Goal: Transaction & Acquisition: Register for event/course

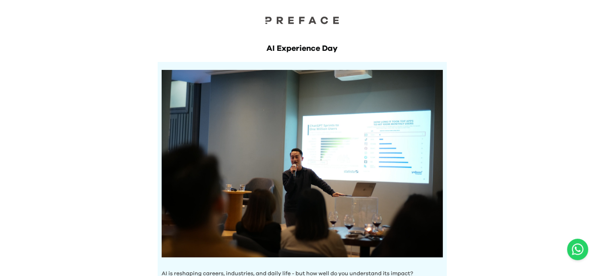
click at [445, 111] on div "AI is reshaping careers, industries, and daily life - but how well do you under…" at bounding box center [302, 245] width 289 height 367
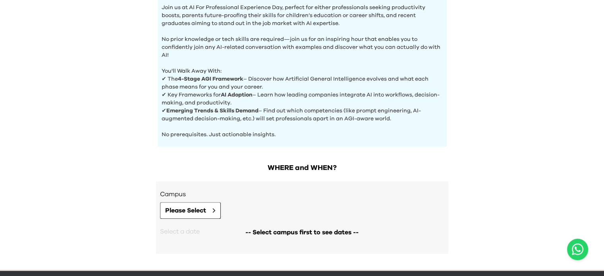
scroll to position [307, 0]
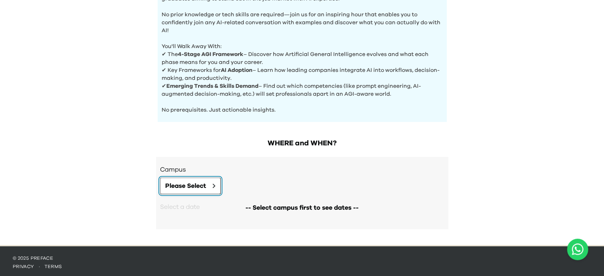
click at [202, 185] on span "Please Select" at bounding box center [185, 186] width 41 height 10
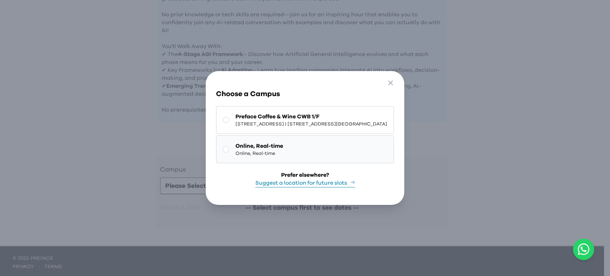
click at [227, 136] on button "Online, Real-time Online, Real-time" at bounding box center [305, 149] width 178 height 28
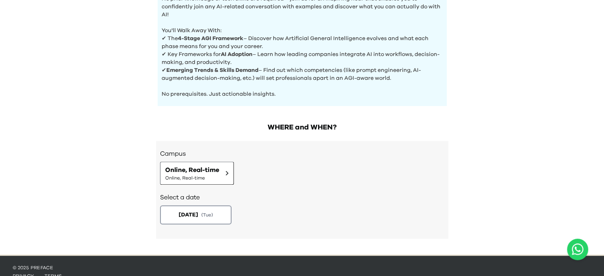
scroll to position [332, 0]
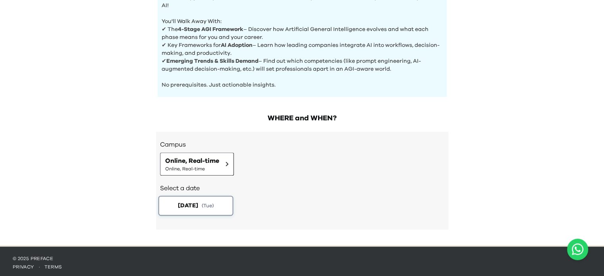
click at [198, 205] on span "2025-09-23" at bounding box center [188, 205] width 20 height 8
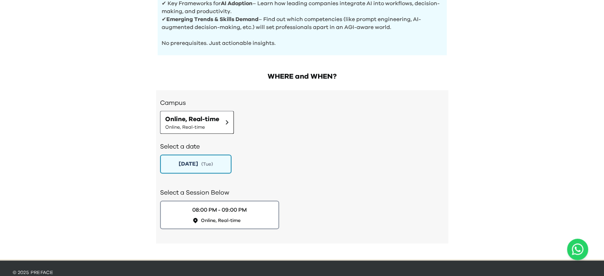
scroll to position [387, 0]
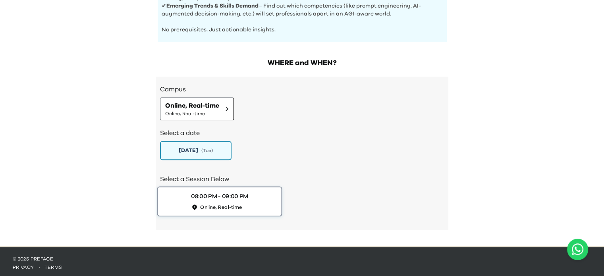
click at [236, 197] on div "08:00 PM - 09:00 PM" at bounding box center [219, 196] width 57 height 8
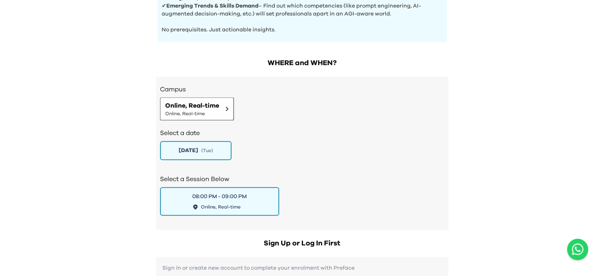
click at [469, 184] on div "AI Experience Day AI is reshaping careers, industries, and daily life - but how…" at bounding box center [302, 176] width 604 height 1126
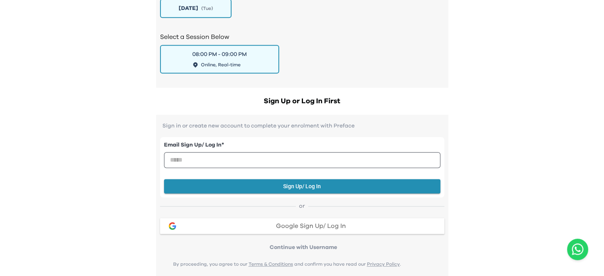
scroll to position [530, 0]
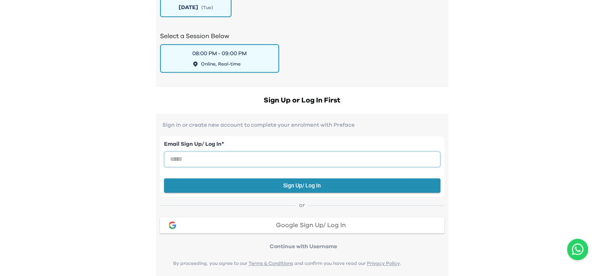
click at [391, 155] on input "email" at bounding box center [302, 159] width 277 height 16
type input "*"
type input "**********"
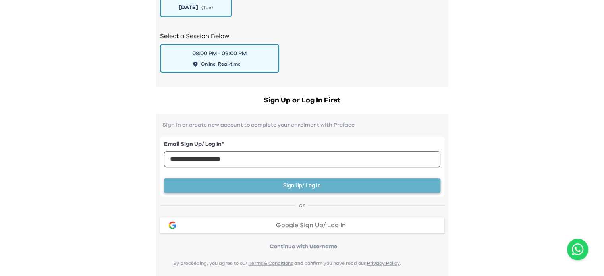
click at [305, 184] on button "Sign Up/ Log In" at bounding box center [302, 185] width 277 height 15
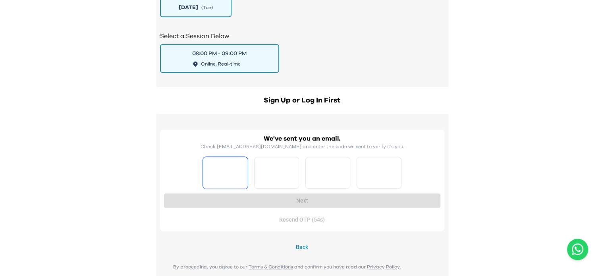
click at [232, 178] on input "Please enter OTP character 1" at bounding box center [225, 173] width 45 height 32
type input "*"
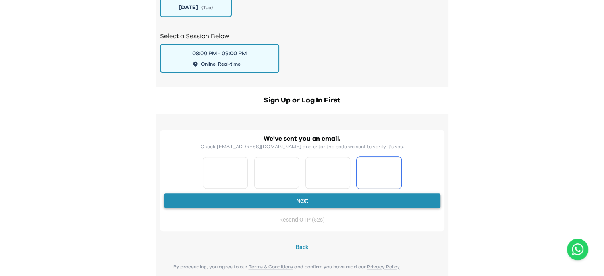
type input "*"
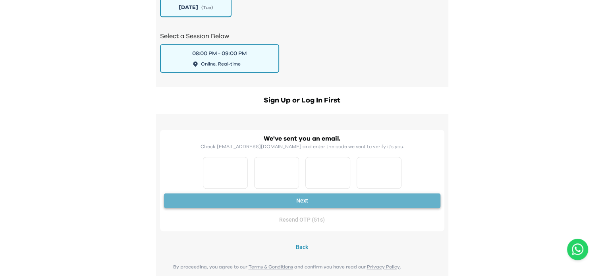
click at [245, 193] on button "Next" at bounding box center [302, 200] width 277 height 15
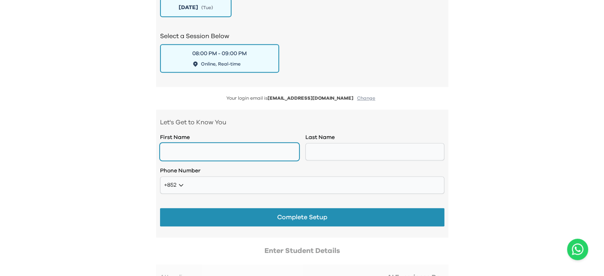
click at [278, 151] on input "text" at bounding box center [229, 151] width 139 height 17
type input "*******"
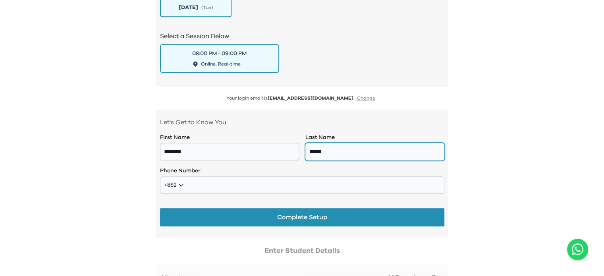
type input "*****"
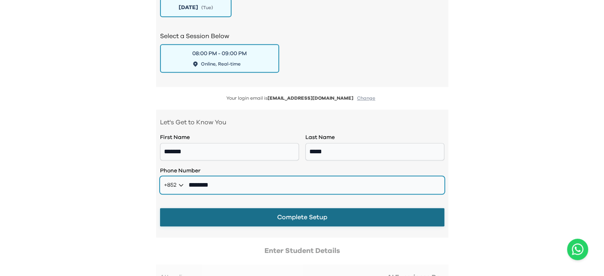
type input "********"
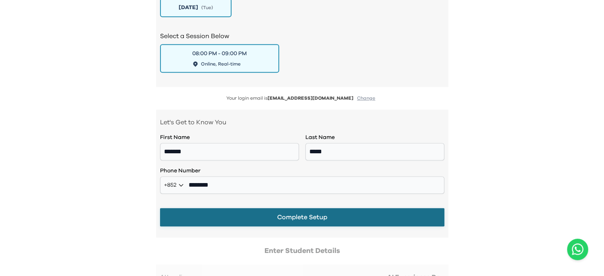
click at [306, 213] on button "Complete Setup" at bounding box center [302, 217] width 284 height 18
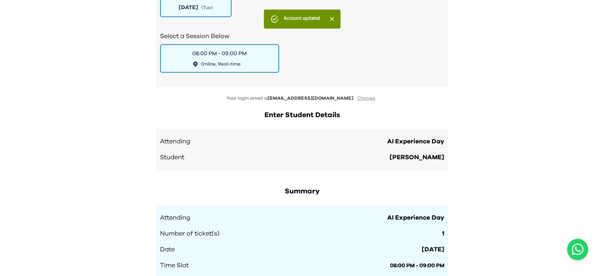
click at [387, 230] on div "Number of ticket(s) 1" at bounding box center [302, 234] width 284 height 10
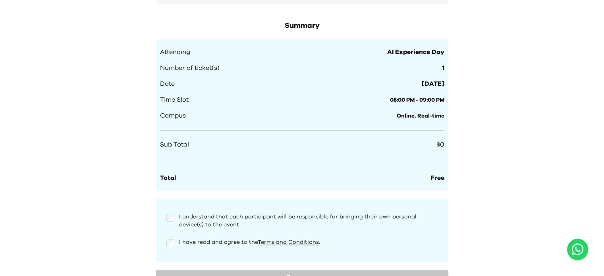
scroll to position [705, 0]
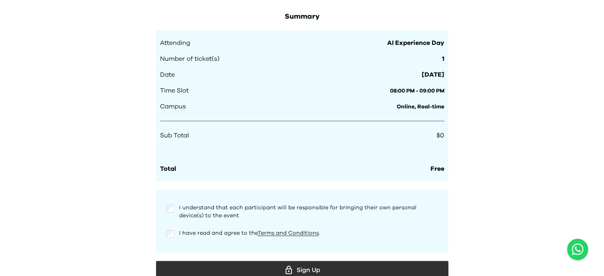
click at [192, 261] on button "Sign Up" at bounding box center [302, 270] width 292 height 18
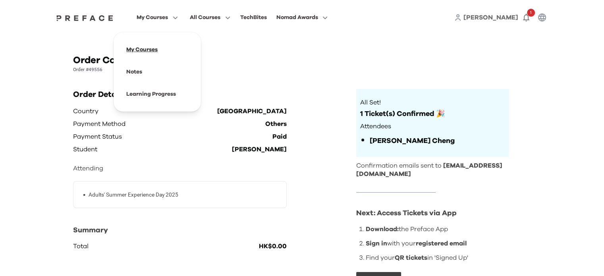
click at [147, 53] on span at bounding box center [157, 50] width 75 height 22
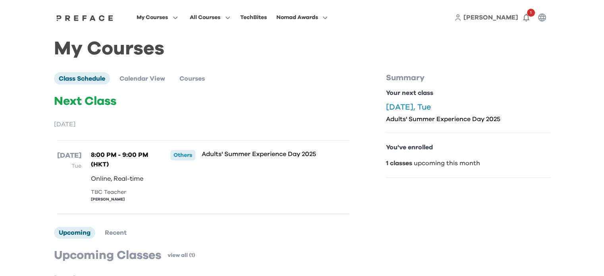
click at [300, 181] on div "Adults' Summer Experience Day 2025" at bounding box center [263, 177] width 122 height 54
click at [150, 71] on div "My Courses Class Schedule Calendar View Courses Next Class September 2025 23 Se…" at bounding box center [302, 209] width 497 height 331
click at [142, 75] on span "Calendar View" at bounding box center [143, 78] width 46 height 6
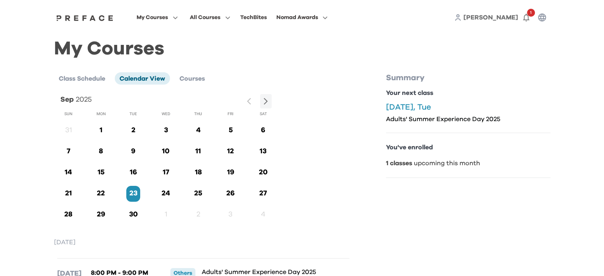
click at [231, 57] on div "My Courses Class Schedule Calendar View Courses Sep 2025 Sun Mon Tue Wed Thu Fr…" at bounding box center [302, 191] width 497 height 295
click at [315, 20] on span "Nomad Awards" at bounding box center [297, 18] width 42 height 10
click at [522, 13] on icon "button" at bounding box center [527, 18] width 10 height 10
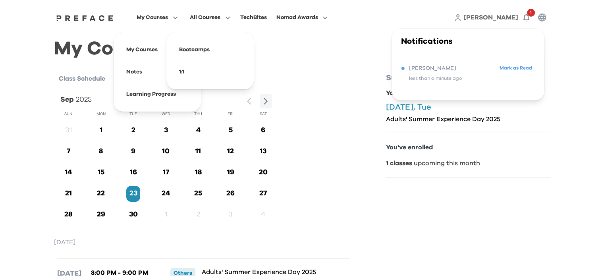
click at [156, 15] on span "My Courses" at bounding box center [152, 18] width 31 height 10
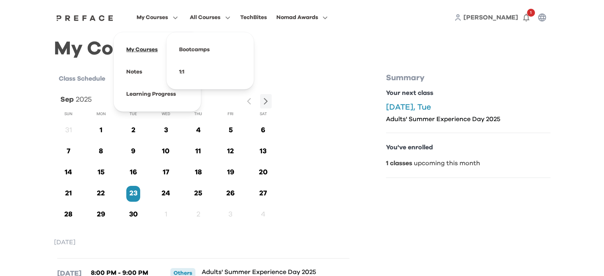
click at [138, 45] on span at bounding box center [157, 50] width 75 height 22
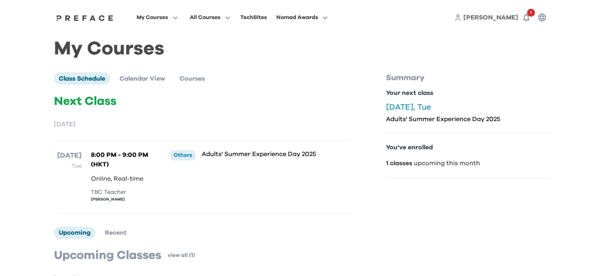
click at [278, 134] on div "[DATE] [DATE] Tue 8:00 PM - 9:00 PM (HKT) Online, Real-time TBC Teacher [PERSON…" at bounding box center [203, 167] width 299 height 95
click at [292, 71] on span at bounding box center [302, 72] width 75 height 22
click at [225, 16] on icon "button" at bounding box center [226, 18] width 8 height 6
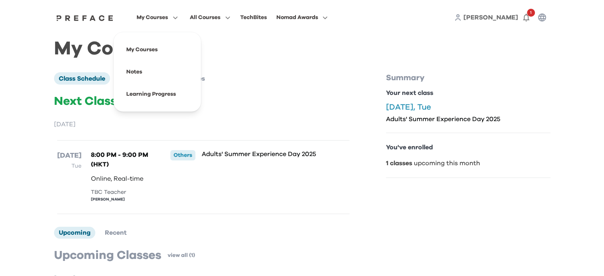
click at [152, 14] on span "My Courses" at bounding box center [152, 18] width 31 height 10
click at [135, 76] on span at bounding box center [157, 72] width 75 height 22
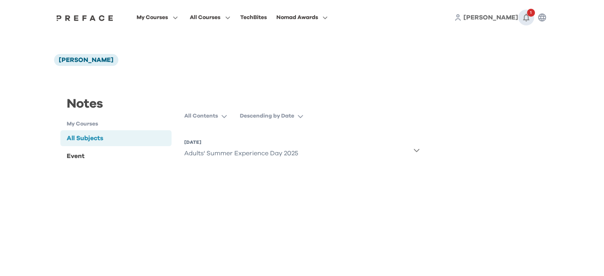
click at [530, 19] on icon "button" at bounding box center [527, 18] width 10 height 10
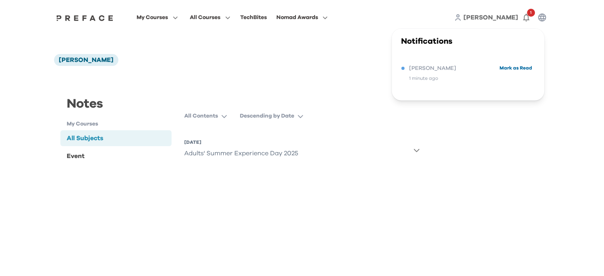
click at [507, 68] on button "Mark as Read" at bounding box center [515, 68] width 37 height 11
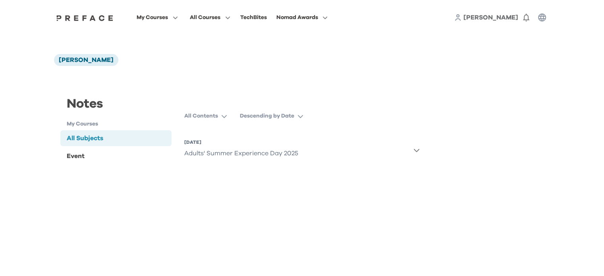
click at [502, 21] on span "[PERSON_NAME]" at bounding box center [491, 17] width 55 height 6
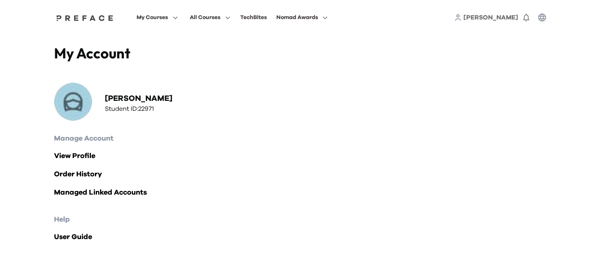
click at [420, 90] on div "My Account Matthew Cheng Student ID: 22971" at bounding box center [302, 83] width 497 height 79
click at [100, 17] on img at bounding box center [84, 18] width 61 height 6
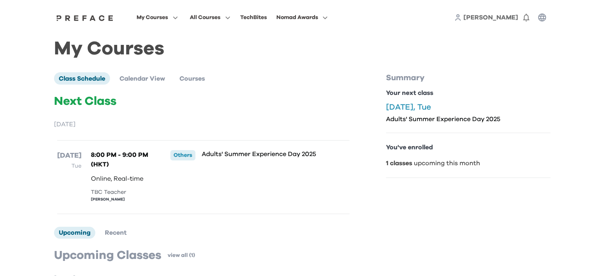
click at [300, 142] on div "23 Sep Tue 8:00 PM - 9:00 PM (HKT) Online, Real-time TBC Teacher Matthew Cheng …" at bounding box center [203, 177] width 292 height 74
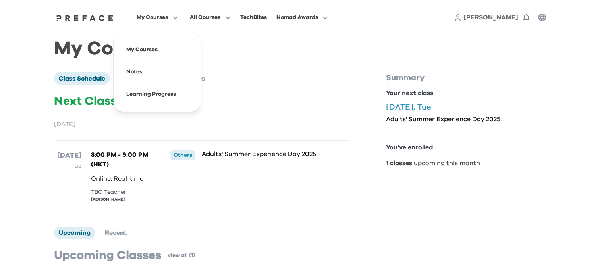
click at [142, 73] on span at bounding box center [157, 72] width 75 height 22
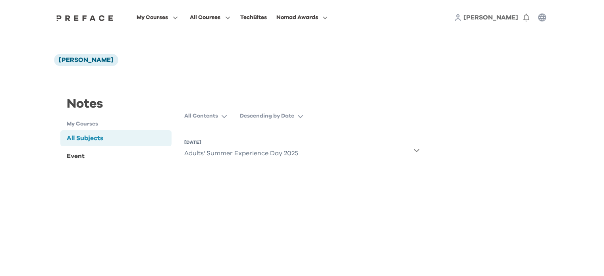
click at [102, 21] on img at bounding box center [84, 18] width 61 height 6
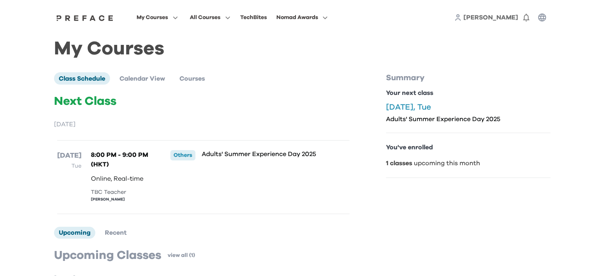
click at [580, 113] on div "My Courses All Courses TechBites Nomad Awards [PERSON_NAME] 0 My Courses Class …" at bounding box center [302, 192] width 604 height 385
click at [71, 15] on div at bounding box center [84, 17] width 61 height 6
click at [99, 18] on img at bounding box center [84, 18] width 61 height 6
click at [503, 96] on p "Your next class" at bounding box center [468, 93] width 164 height 10
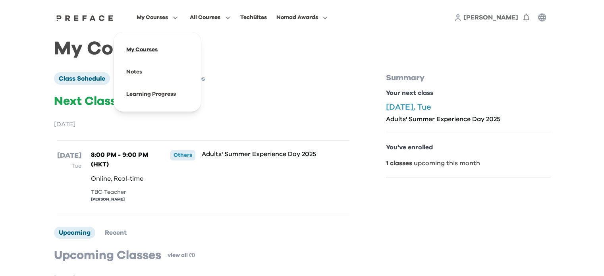
click at [149, 50] on span at bounding box center [157, 50] width 75 height 22
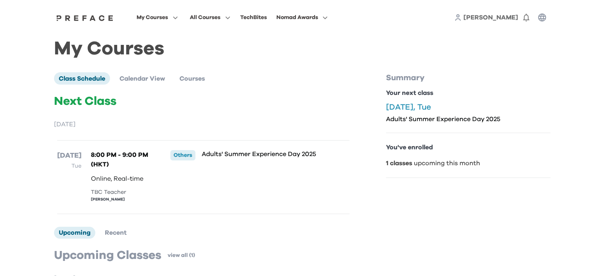
click at [92, 16] on img at bounding box center [84, 18] width 61 height 6
click at [211, 21] on span "All Courses" at bounding box center [205, 18] width 31 height 10
click at [182, 71] on span at bounding box center [210, 72] width 75 height 22
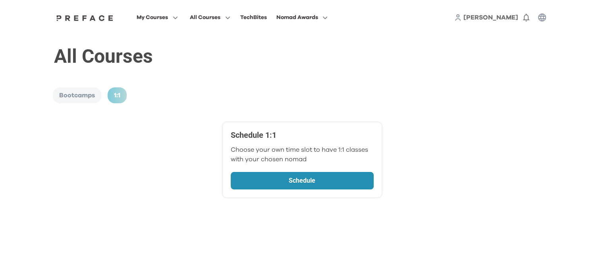
click at [261, 175] on link "Schedule" at bounding box center [302, 180] width 143 height 17
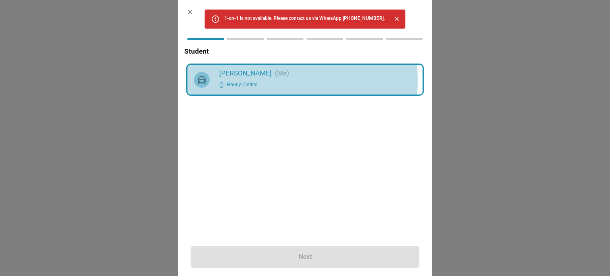
click at [261, 81] on div "0 Hourly Credits" at bounding box center [317, 85] width 197 height 13
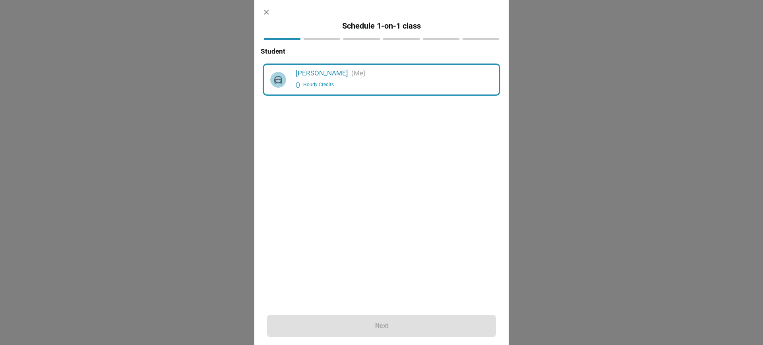
drag, startPoint x: 596, startPoint y: 0, endPoint x: 367, endPoint y: 216, distance: 314.8
click at [367, 216] on div "Matthew Cheng (Me) 0 Hourly Credits" at bounding box center [381, 168] width 235 height 207
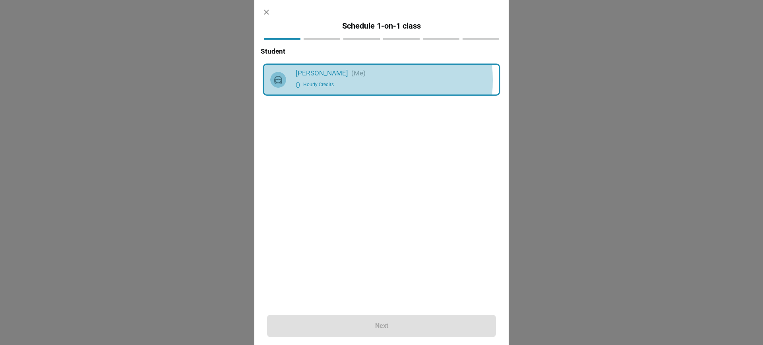
click at [319, 80] on div "0 Hourly Credits" at bounding box center [394, 85] width 197 height 13
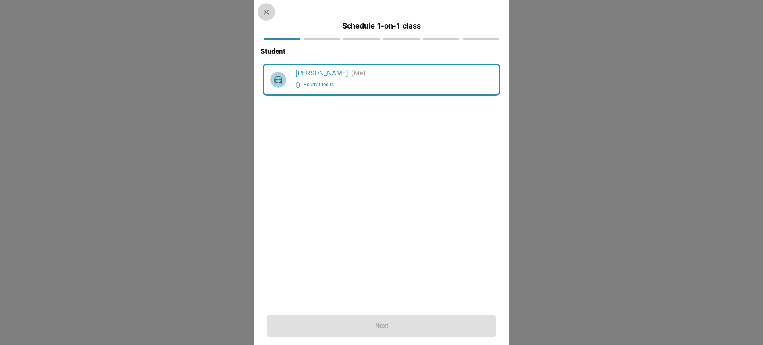
click at [267, 8] on icon "button" at bounding box center [266, 12] width 8 height 8
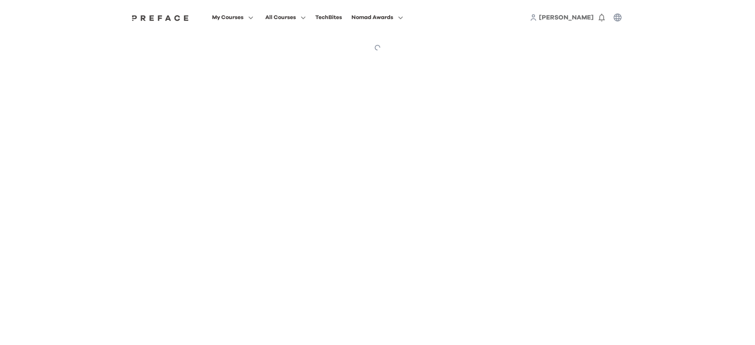
click at [604, 61] on html "My Courses All Courses TechBites Nomad Awards Matthew 0 Preface My Courses My C…" at bounding box center [377, 30] width 755 height 61
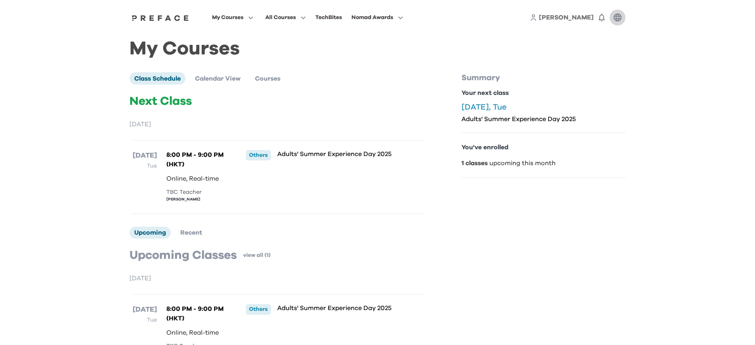
click at [604, 17] on icon "button" at bounding box center [618, 18] width 10 height 10
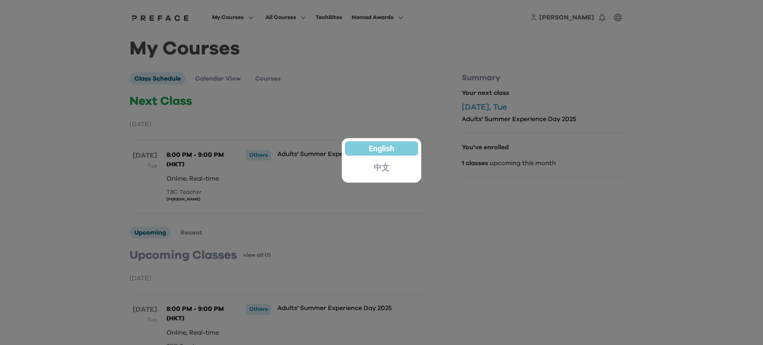
click at [524, 24] on div at bounding box center [381, 172] width 763 height 345
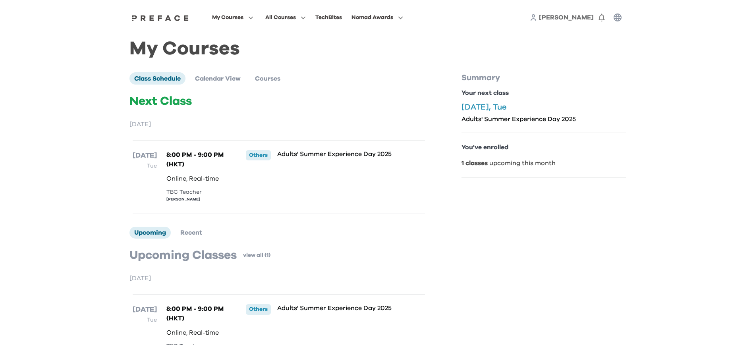
click at [165, 19] on img at bounding box center [160, 18] width 61 height 6
click at [153, 13] on div "My Courses All Courses TechBites Nomad Awards Matthew 0" at bounding box center [378, 17] width 509 height 35
click at [159, 15] on div at bounding box center [160, 17] width 61 height 6
click at [177, 21] on img at bounding box center [160, 18] width 61 height 6
click at [496, 248] on div "Summary Your next class 23 Sep, Tue Adults' Summer Experience Day 2025 You've e…" at bounding box center [544, 223] width 164 height 303
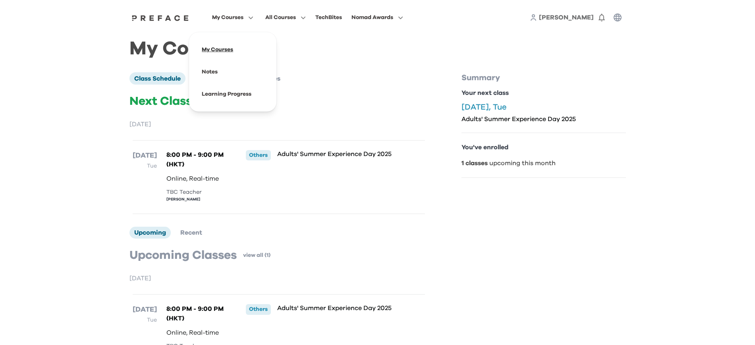
click at [232, 57] on span at bounding box center [232, 50] width 75 height 22
click at [176, 19] on img at bounding box center [160, 18] width 61 height 6
click at [333, 17] on div "TechBites" at bounding box center [328, 18] width 27 height 10
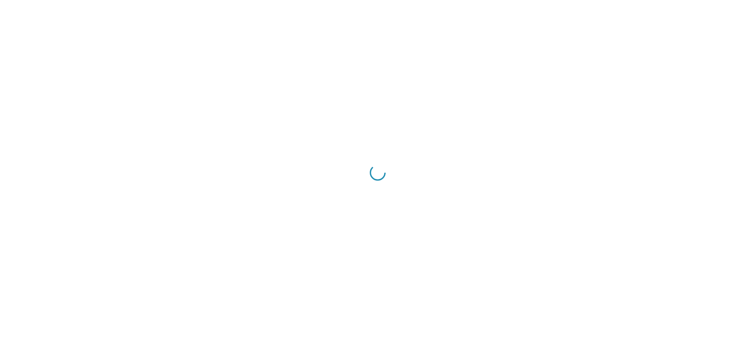
click at [333, 17] on div at bounding box center [377, 172] width 755 height 345
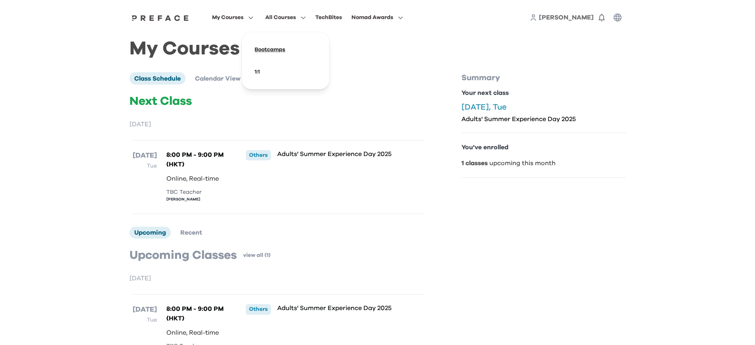
click at [277, 52] on span at bounding box center [285, 50] width 75 height 22
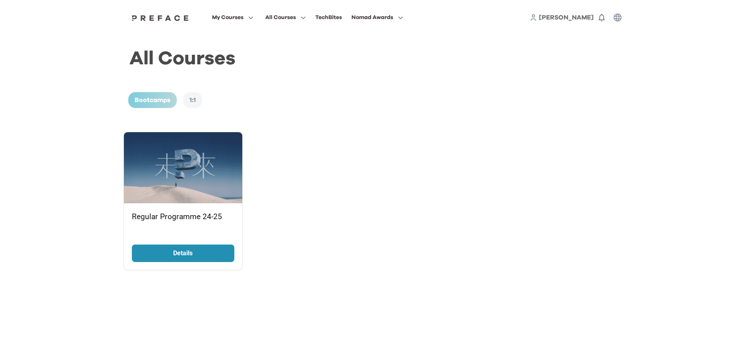
click at [190, 247] on link "Details" at bounding box center [183, 253] width 102 height 17
